Goal: Submit feedback/report problem

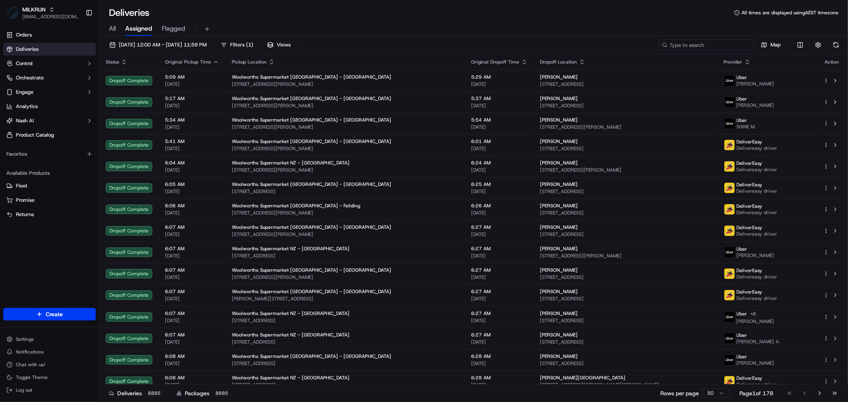
click at [719, 46] on input at bounding box center [706, 44] width 95 height 11
paste input "[PERSON_NAME]"
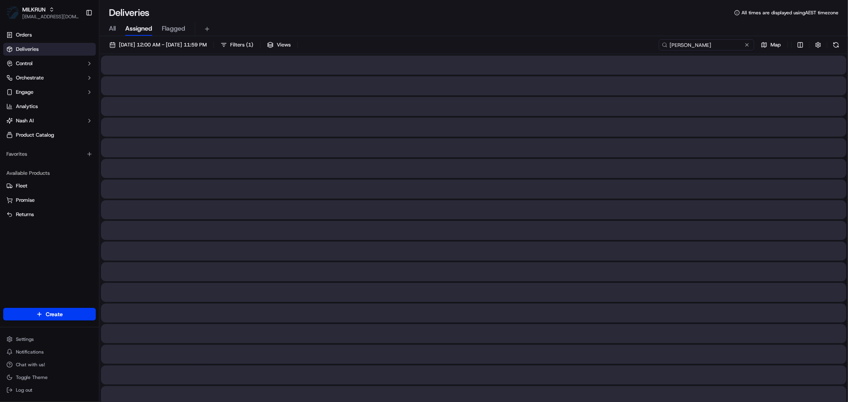
click at [685, 45] on input "[PERSON_NAME]" at bounding box center [706, 44] width 95 height 11
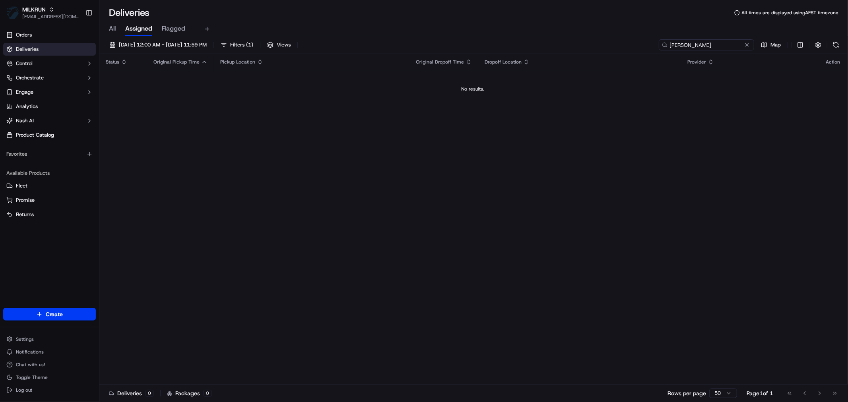
type input "[PERSON_NAME]"
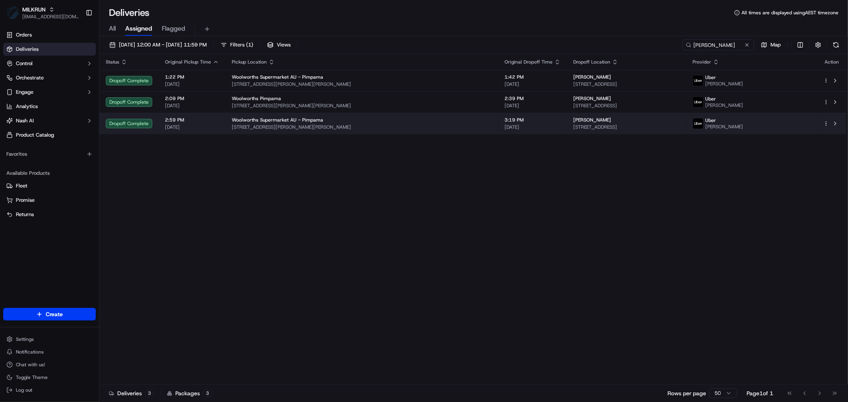
click at [344, 122] on div "Woolworths Supermarket AU - Pimpama" at bounding box center [362, 120] width 260 height 6
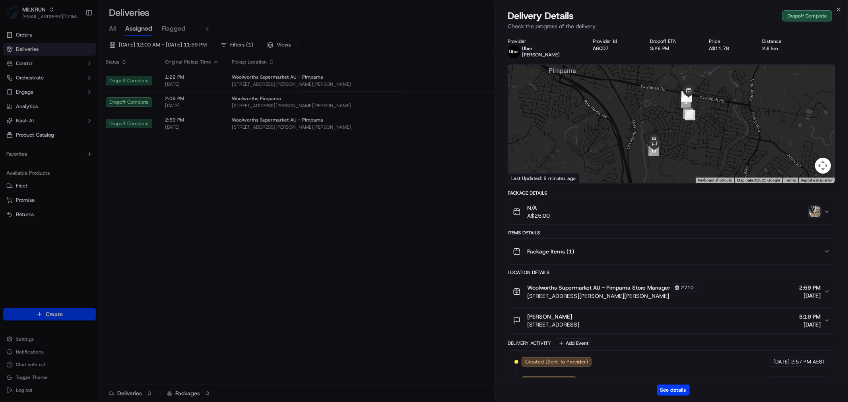
click at [816, 212] on img "button" at bounding box center [815, 211] width 11 height 11
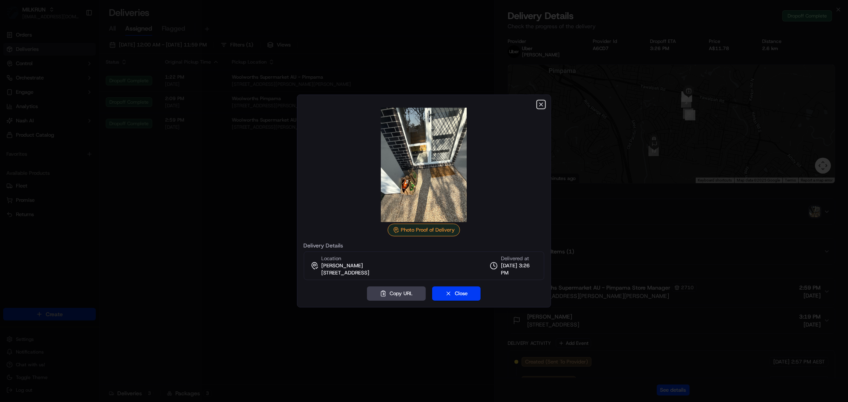
click at [542, 103] on icon "button" at bounding box center [541, 104] width 6 height 6
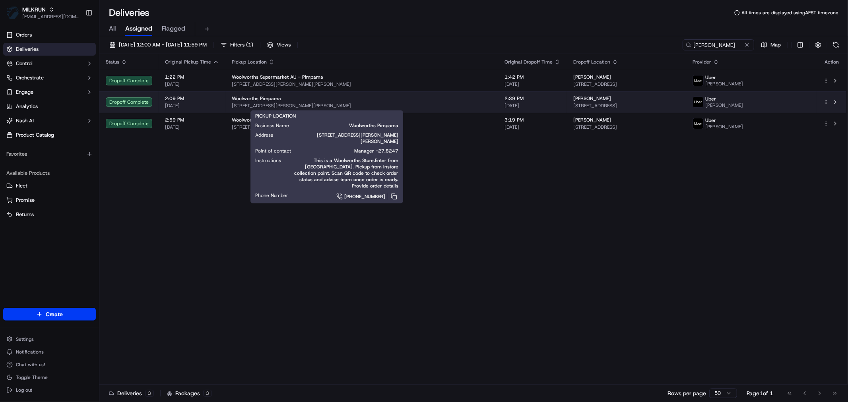
click at [375, 100] on div "Woolworths Pimpama" at bounding box center [362, 98] width 260 height 6
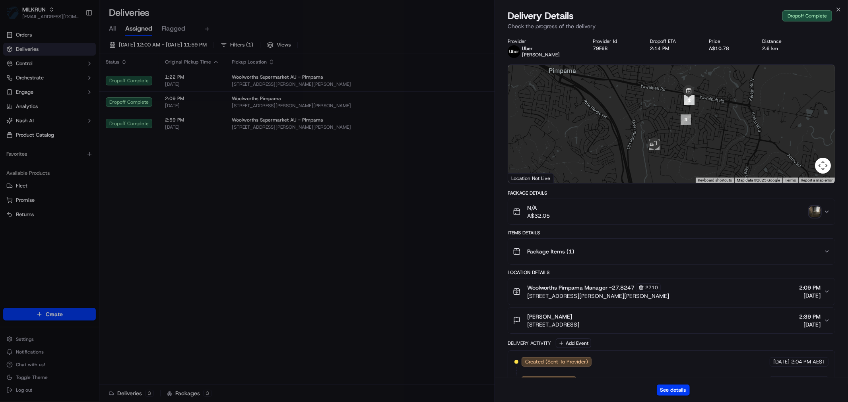
click at [811, 208] on img "button" at bounding box center [815, 211] width 11 height 11
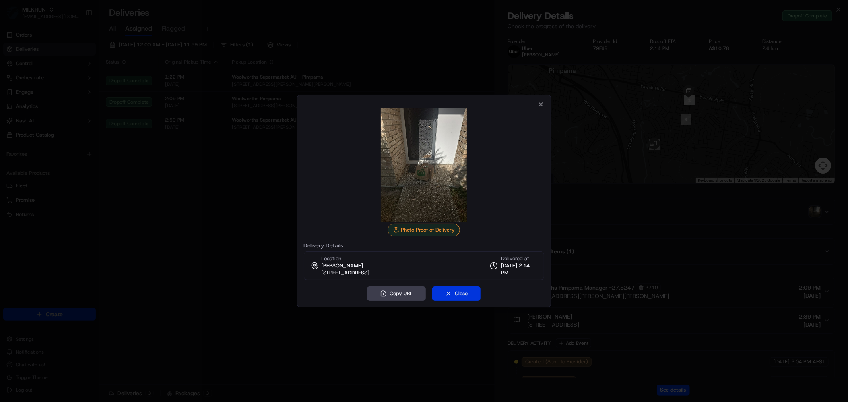
click at [464, 295] on button "Close" at bounding box center [456, 294] width 49 height 14
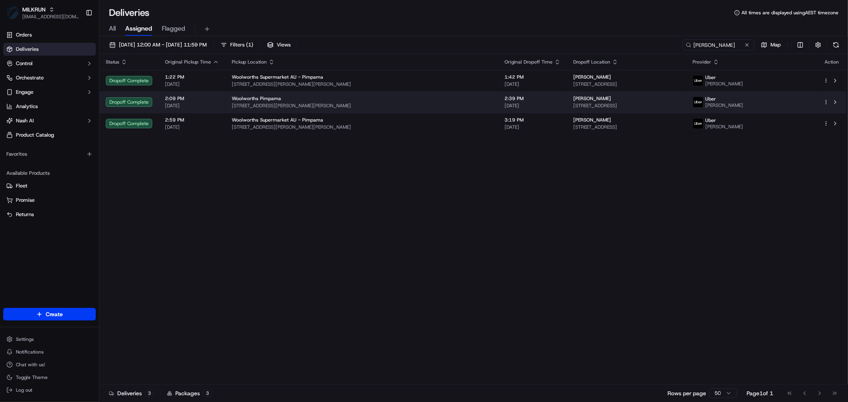
click at [387, 105] on span "[STREET_ADDRESS][PERSON_NAME][PERSON_NAME]" at bounding box center [362, 106] width 260 height 6
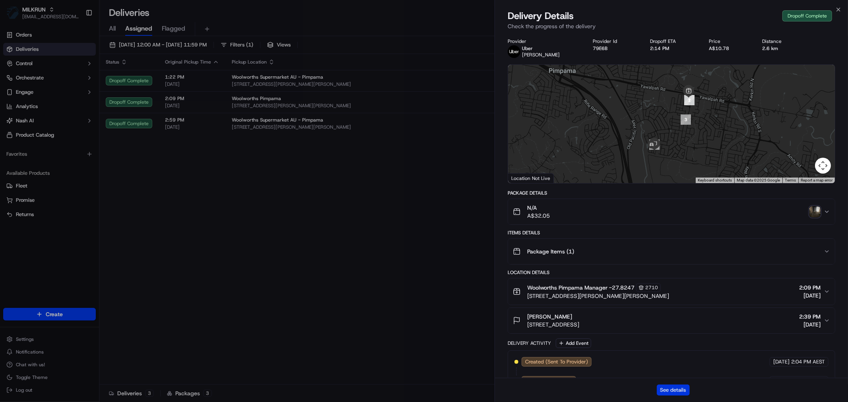
click at [677, 388] on button "See details" at bounding box center [673, 390] width 33 height 11
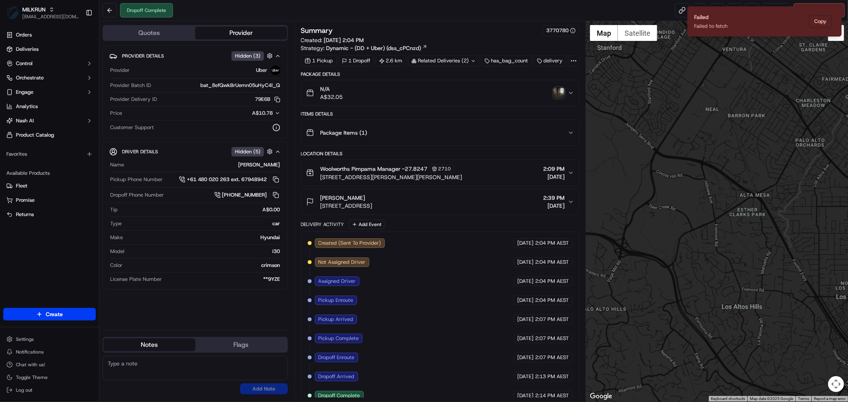
drag, startPoint x: 363, startPoint y: 208, endPoint x: 321, endPoint y: 210, distance: 41.8
click at [321, 202] on div "[PERSON_NAME]" at bounding box center [347, 198] width 52 height 8
copy span "[PERSON_NAME]"
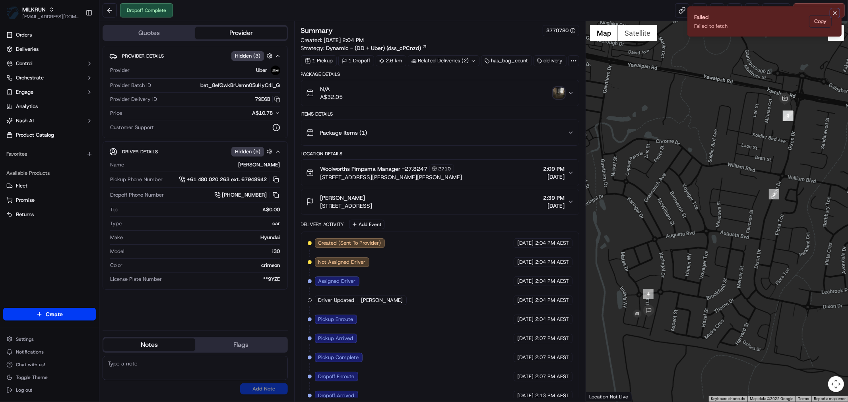
click at [833, 11] on icon "Notifications (F8)" at bounding box center [835, 13] width 6 height 6
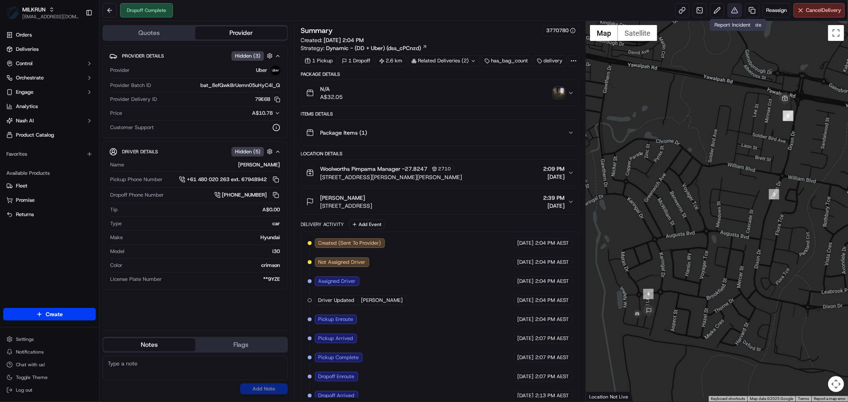
click at [733, 11] on button at bounding box center [735, 10] width 14 height 14
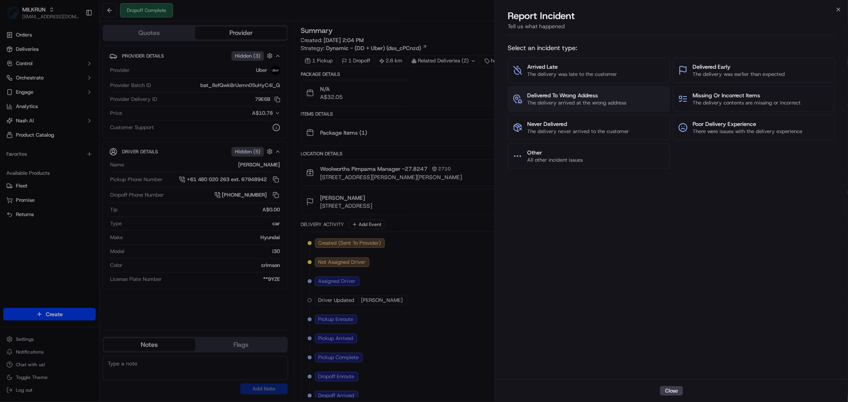
click at [593, 105] on span "The delivery arrived at the wrong address" at bounding box center [576, 102] width 99 height 7
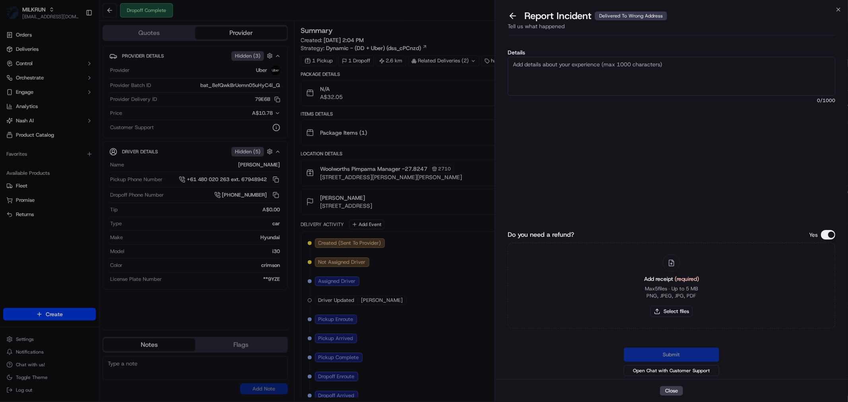
click at [550, 80] on textarea "Details" at bounding box center [672, 76] width 328 height 39
type textarea "Delivered to the wrong address"
click at [665, 305] on div "Add receipt (required) Max 5 files ∙ Up to 5 MB PNG, JPEG, JPG, PDF Select files" at bounding box center [672, 286] width 68 height 72
click at [667, 309] on button "Select files" at bounding box center [672, 311] width 42 height 11
type input "C:\fakepath\Emily.pdf"
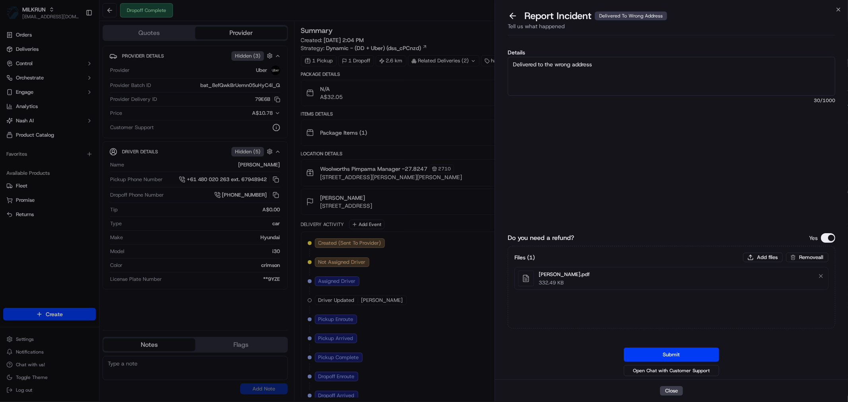
click at [677, 347] on div "Do you need a refund? Yes Files ( 1 ) Add files Remove all Emily.pdf 332.49 KB …" at bounding box center [672, 283] width 328 height 189
click at [676, 351] on button "Submit" at bounding box center [671, 355] width 95 height 14
